Goal: Transaction & Acquisition: Obtain resource

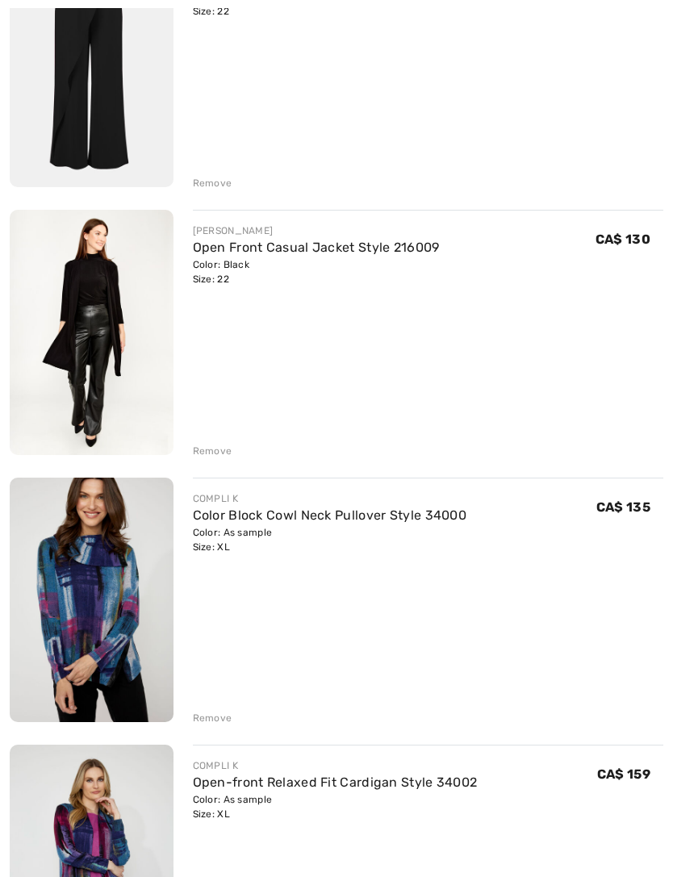
scroll to position [832, 0]
click at [212, 445] on div "Remove" at bounding box center [213, 451] width 40 height 15
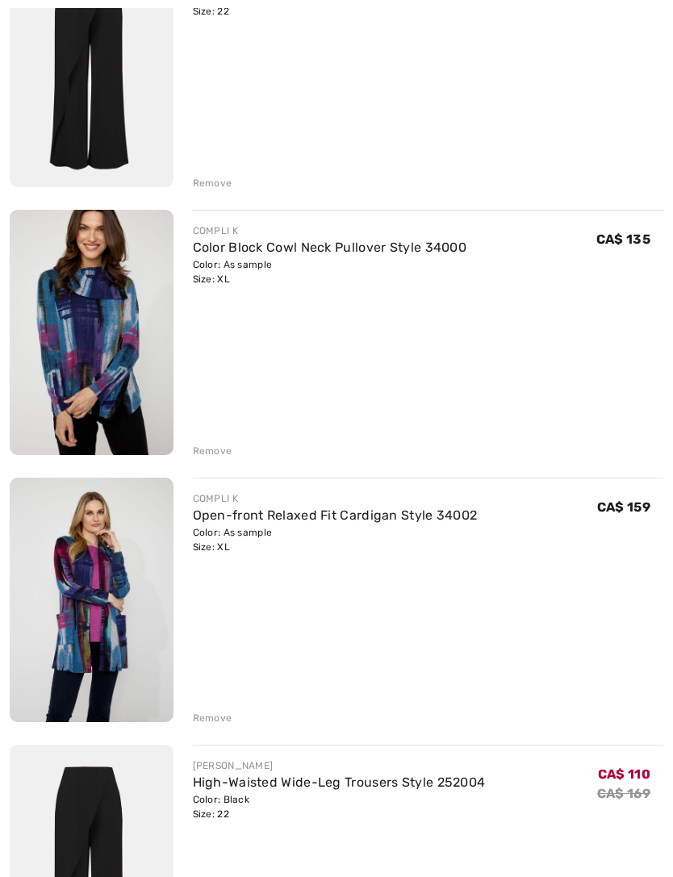
click at [208, 453] on div "Remove" at bounding box center [213, 451] width 40 height 15
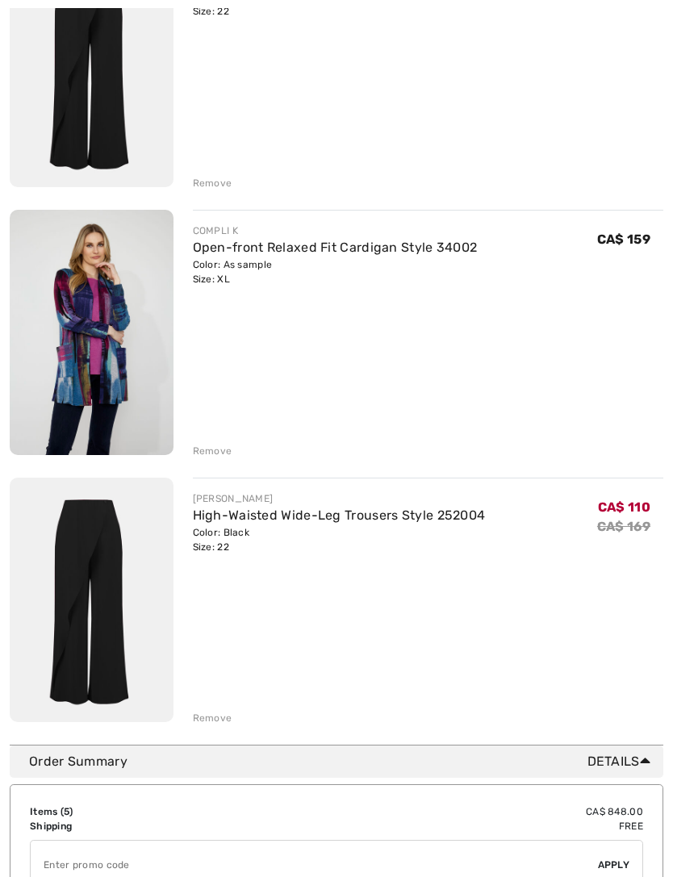
click at [210, 450] on div "Remove" at bounding box center [213, 451] width 40 height 15
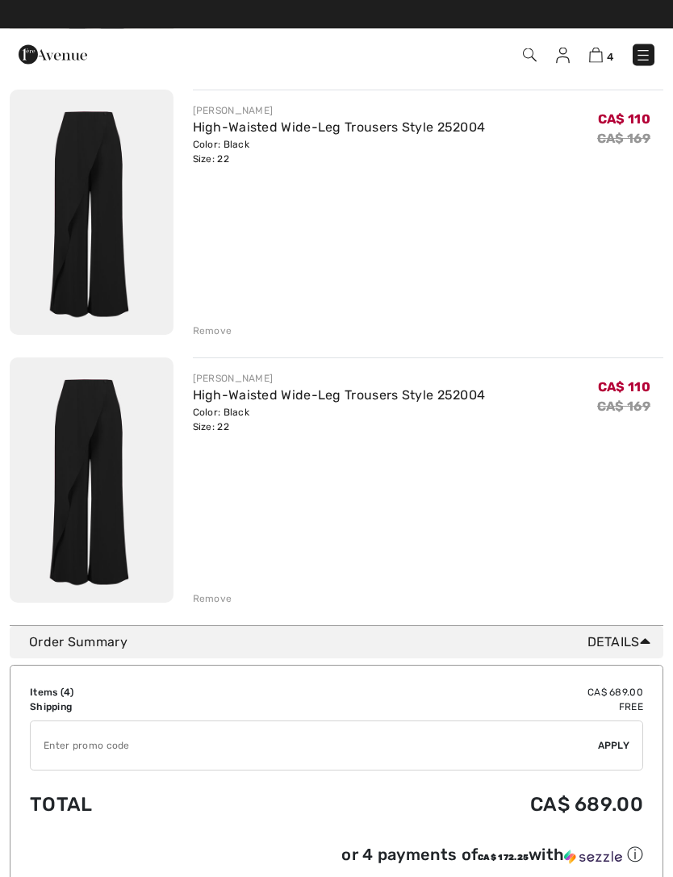
scroll to position [684, 0]
click at [212, 602] on div "Remove" at bounding box center [213, 598] width 40 height 15
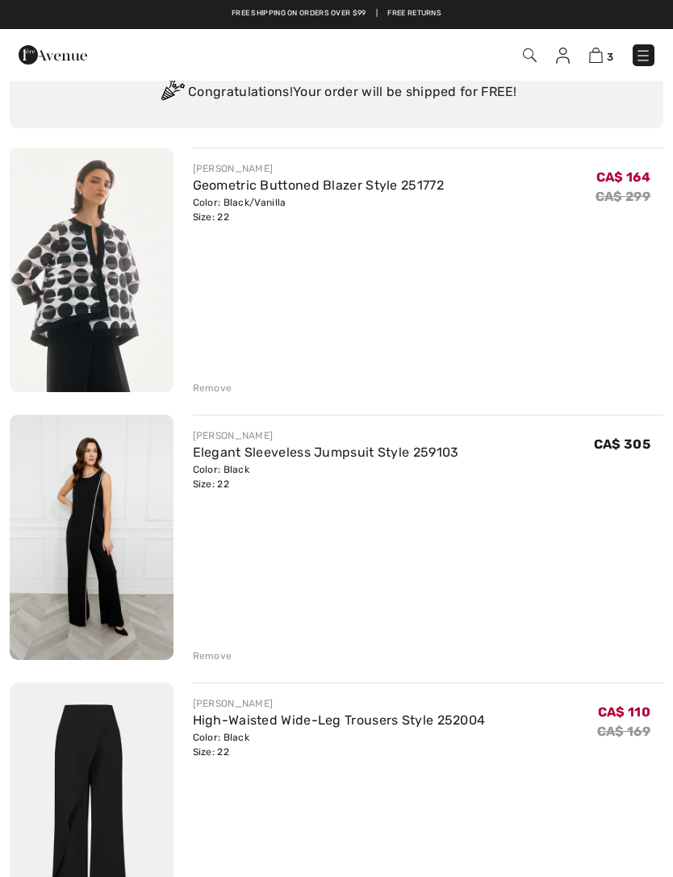
scroll to position [0, 0]
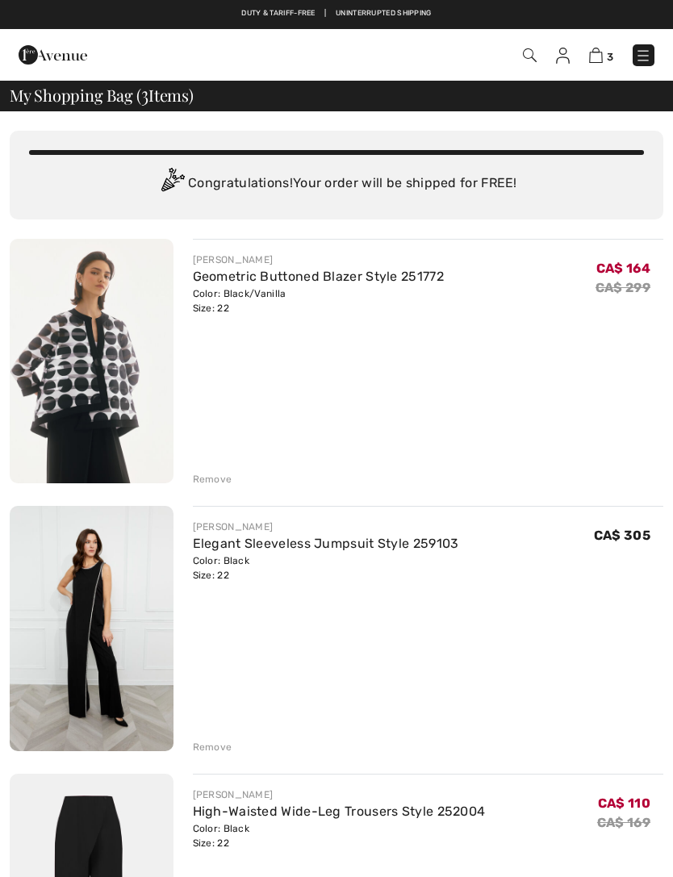
click at [529, 54] on img at bounding box center [530, 55] width 14 height 14
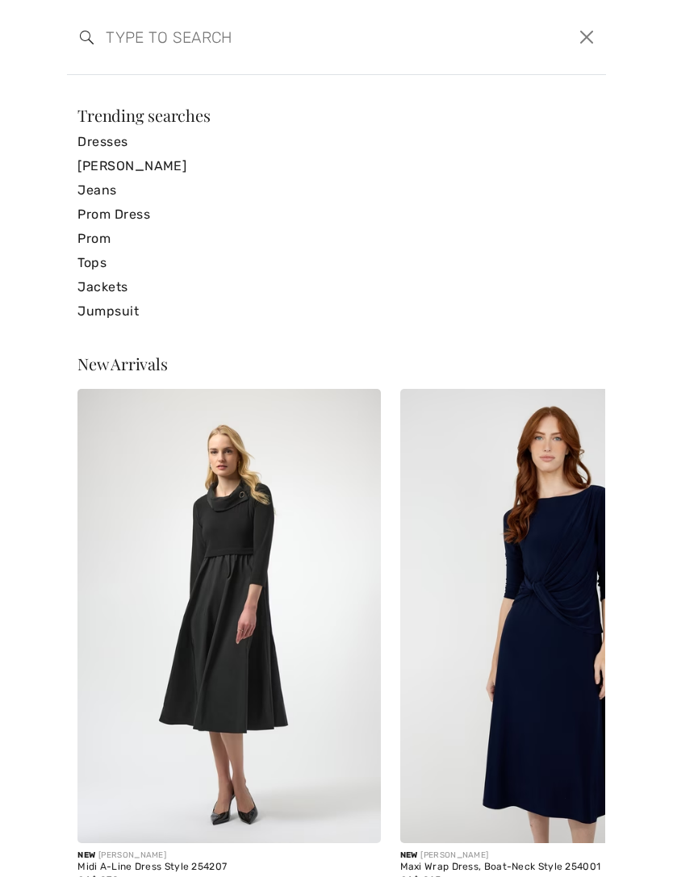
click at [206, 35] on input "search" at bounding box center [279, 37] width 370 height 48
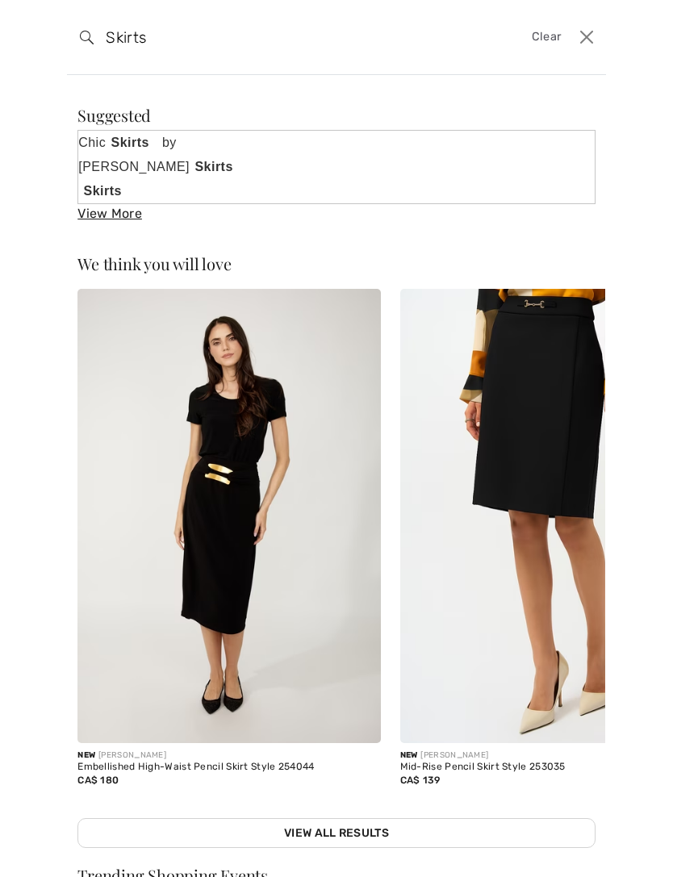
type input "Skirts"
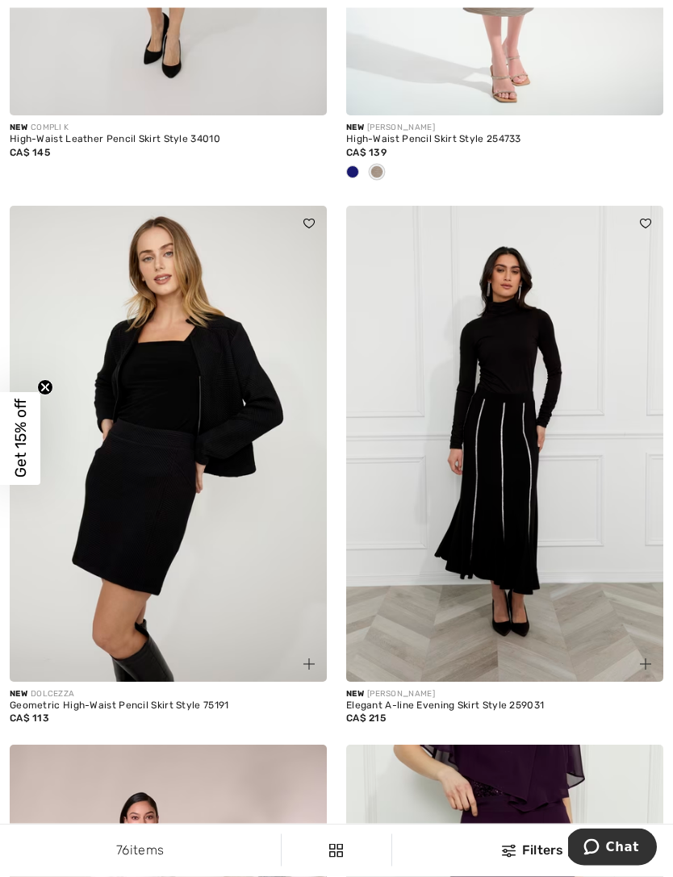
scroll to position [1215, 0]
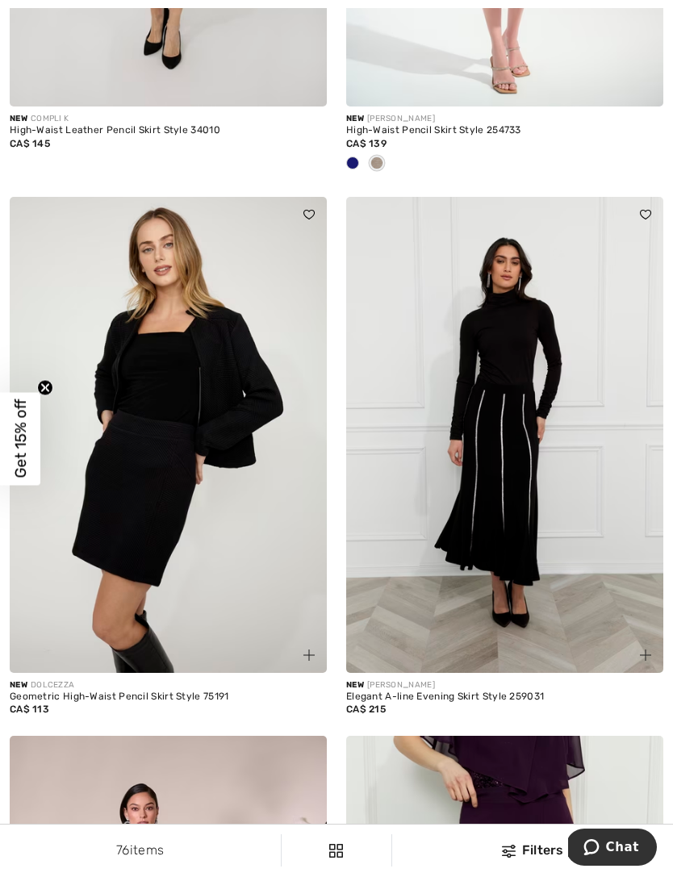
click at [498, 691] on div "Elegant A-line Evening Skirt Style 259031" at bounding box center [504, 696] width 317 height 11
click at [540, 557] on img at bounding box center [504, 435] width 317 height 476
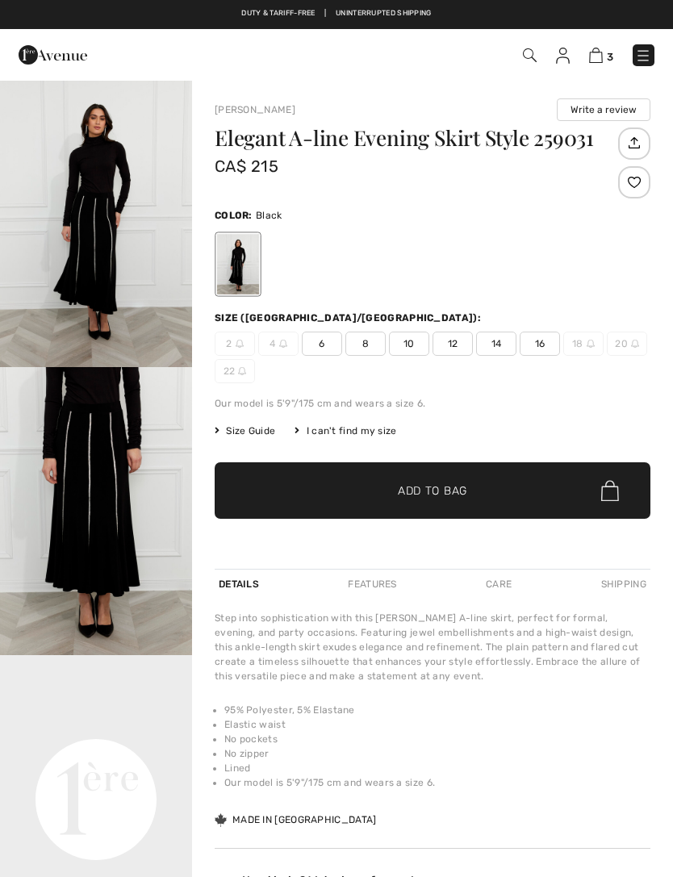
checkbox input "true"
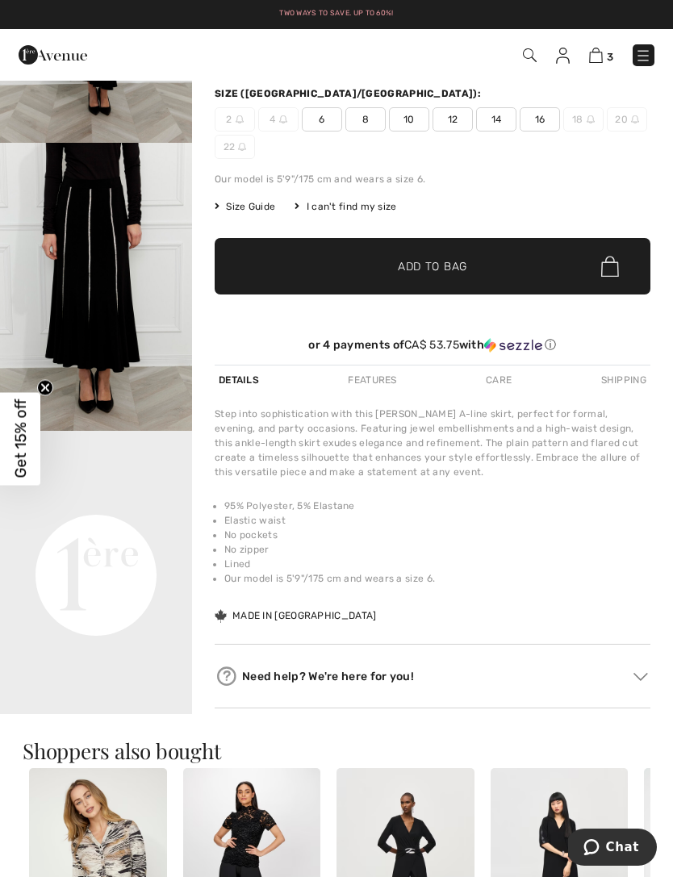
scroll to position [240, 0]
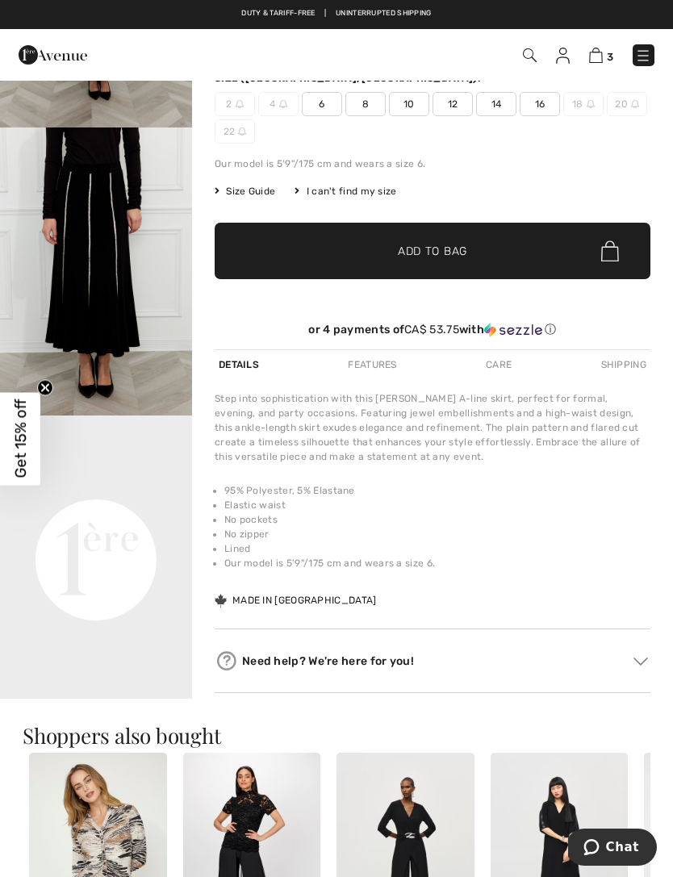
click at [374, 195] on div "I can't find my size" at bounding box center [345, 191] width 102 height 15
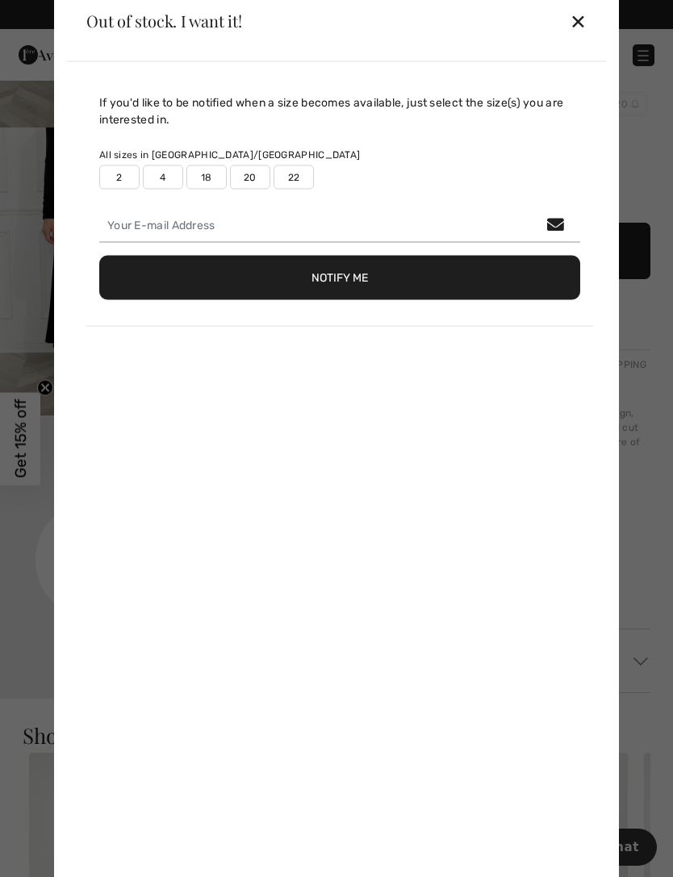
click at [310, 189] on label "22" at bounding box center [293, 177] width 40 height 24
type input "true"
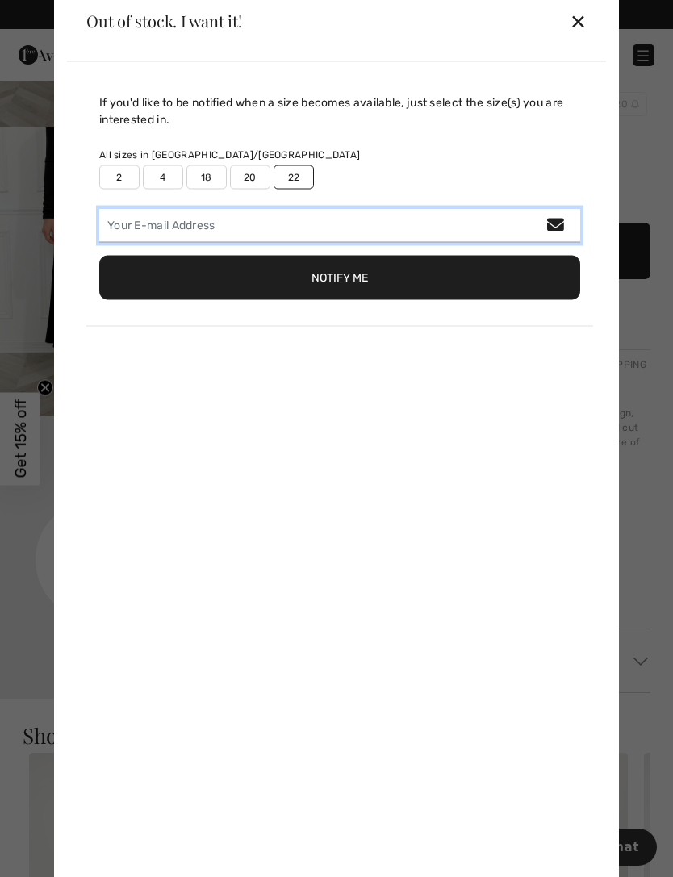
click at [185, 242] on input "email" at bounding box center [339, 225] width 481 height 34
type input "[EMAIL_ADDRESS][DOMAIN_NAME]"
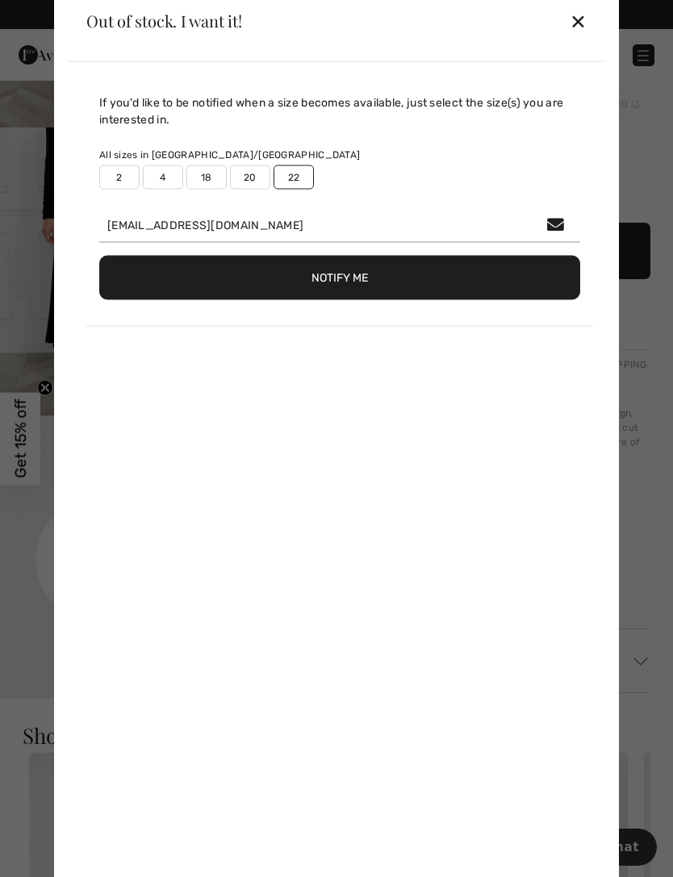
click at [374, 294] on button "Notify Me" at bounding box center [339, 277] width 481 height 44
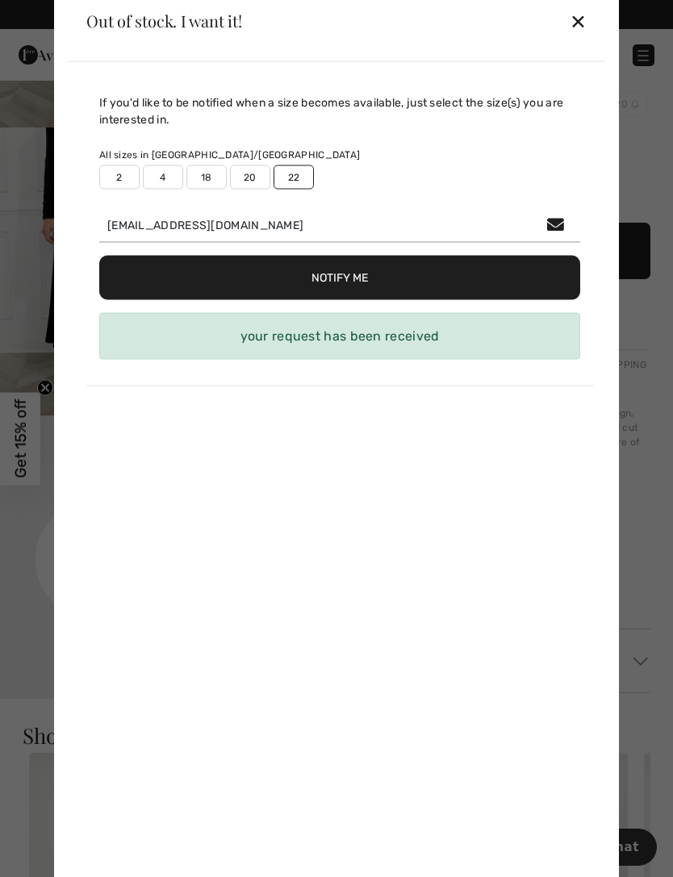
click at [570, 38] on div "✕" at bounding box center [577, 21] width 17 height 34
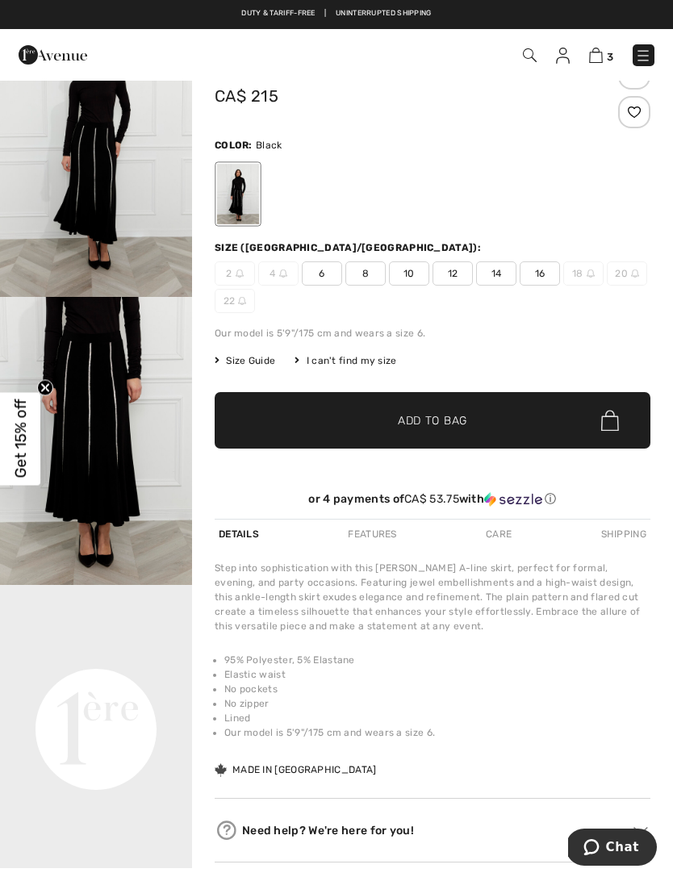
scroll to position [0, 0]
